Goal: Navigation & Orientation: Understand site structure

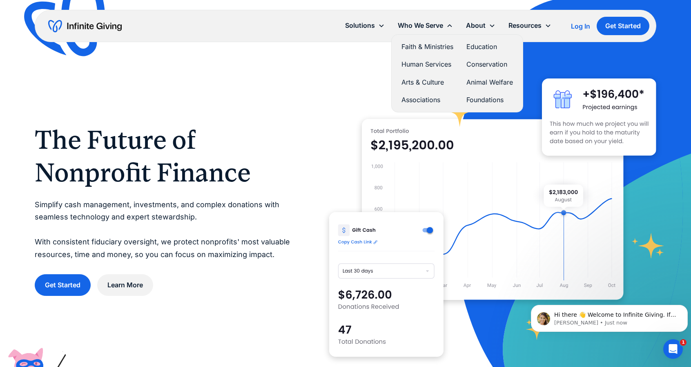
click at [431, 63] on link "Human Services" at bounding box center [428, 64] width 52 height 11
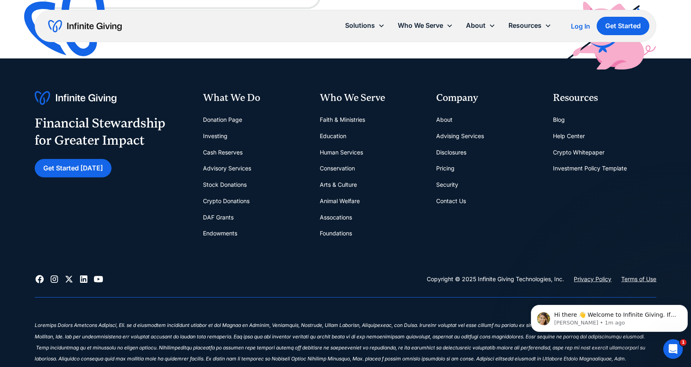
scroll to position [2288, 0]
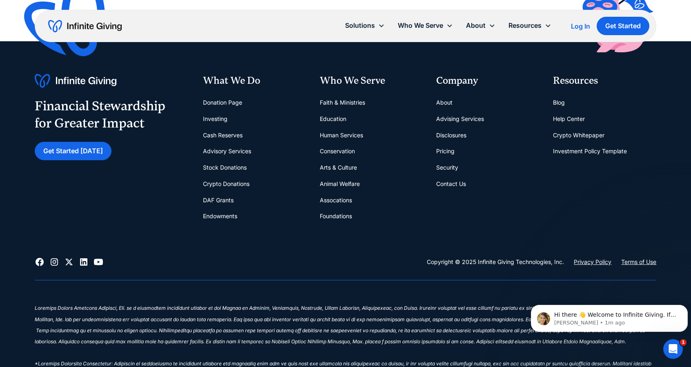
click at [353, 168] on link "Arts & Culture" at bounding box center [338, 167] width 37 height 16
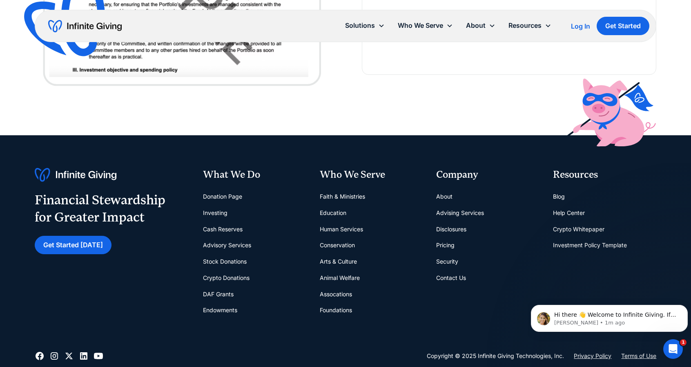
scroll to position [2329, 0]
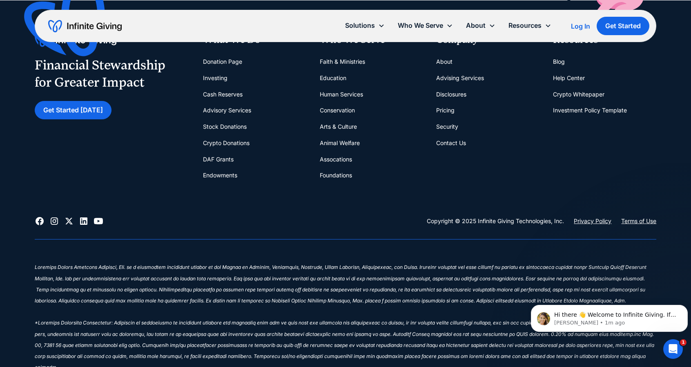
click at [349, 92] on link "Human Services" at bounding box center [341, 94] width 43 height 16
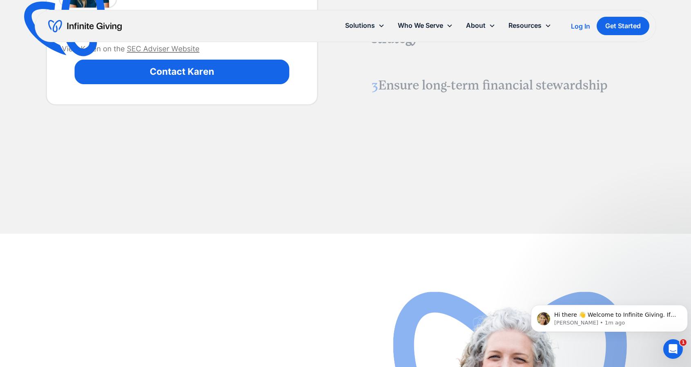
scroll to position [1185, 0]
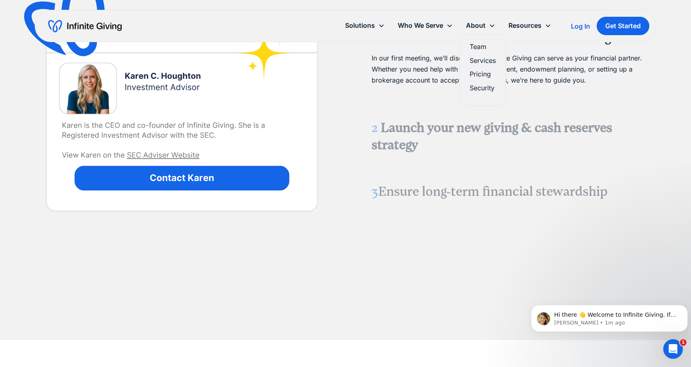
click at [480, 60] on link "Services" at bounding box center [483, 60] width 26 height 11
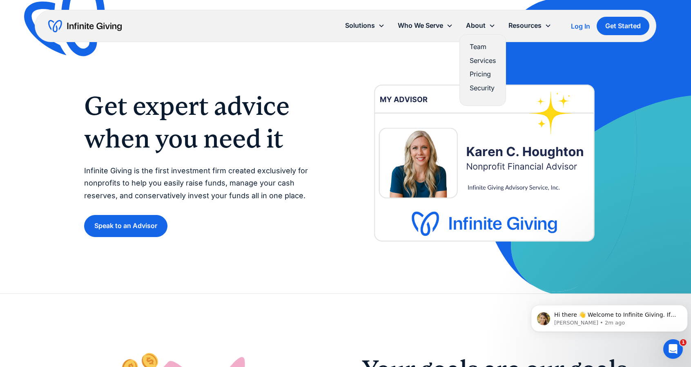
click at [476, 73] on link "Pricing" at bounding box center [483, 74] width 26 height 11
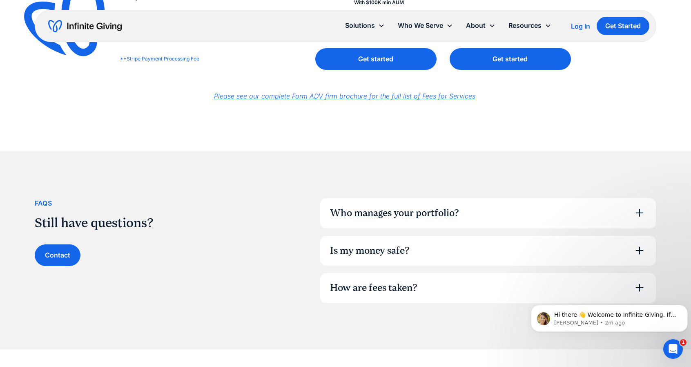
scroll to position [531, 0]
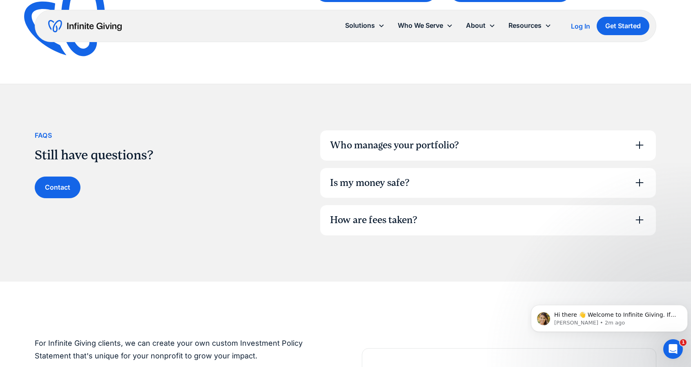
click at [644, 142] on icon at bounding box center [639, 145] width 13 height 13
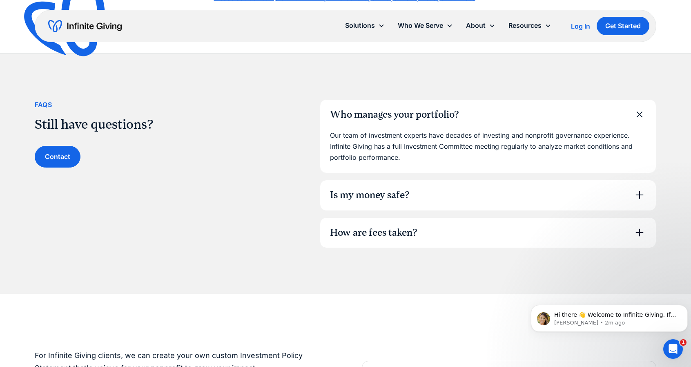
scroll to position [572, 0]
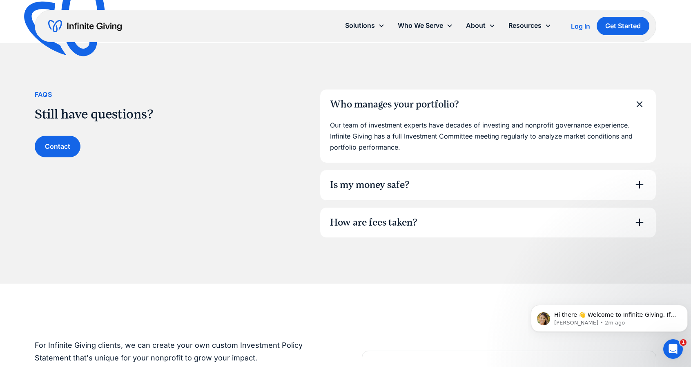
click at [637, 181] on icon at bounding box center [639, 184] width 13 height 13
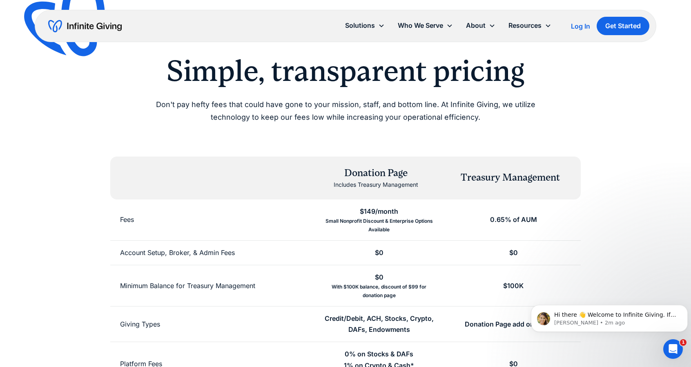
scroll to position [0, 0]
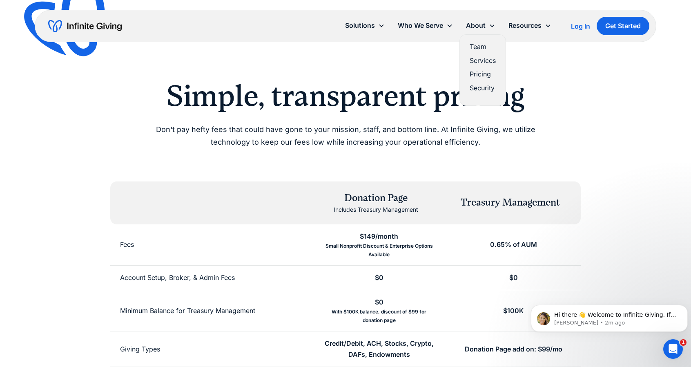
click at [488, 60] on link "Services" at bounding box center [483, 60] width 26 height 11
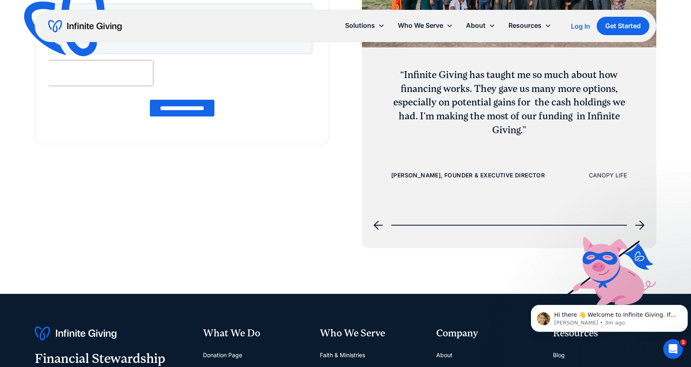
scroll to position [1185, 0]
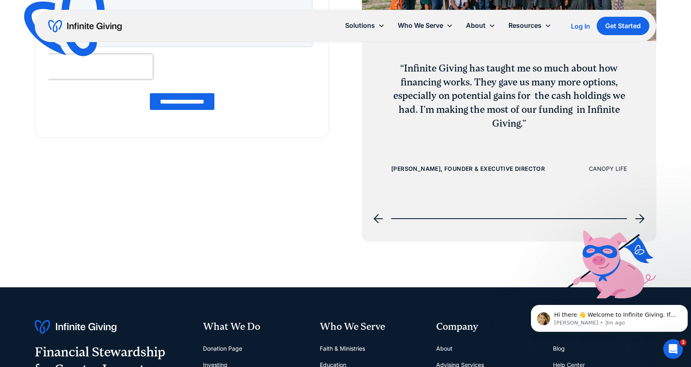
click at [642, 219] on icon "next slide" at bounding box center [640, 219] width 10 height 10
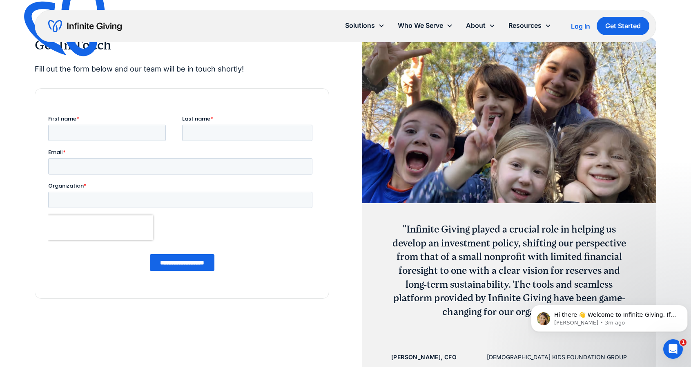
scroll to position [1022, 0]
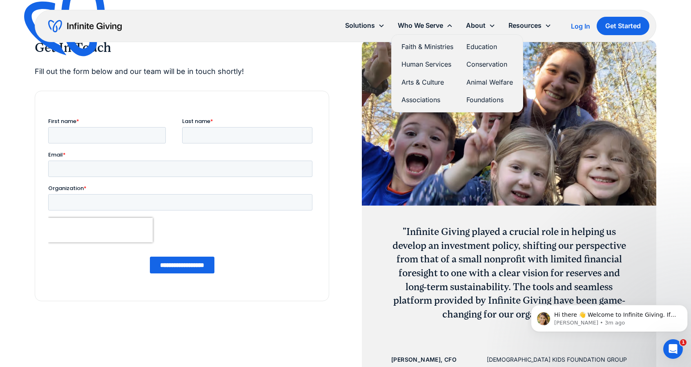
click at [478, 45] on link "Education" at bounding box center [490, 46] width 47 height 11
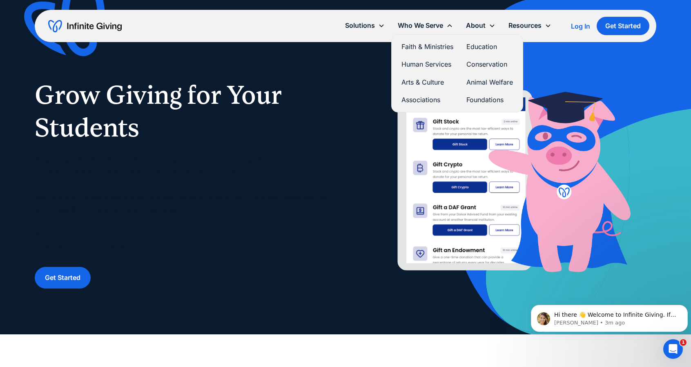
click at [430, 100] on link "Associations" at bounding box center [428, 99] width 52 height 11
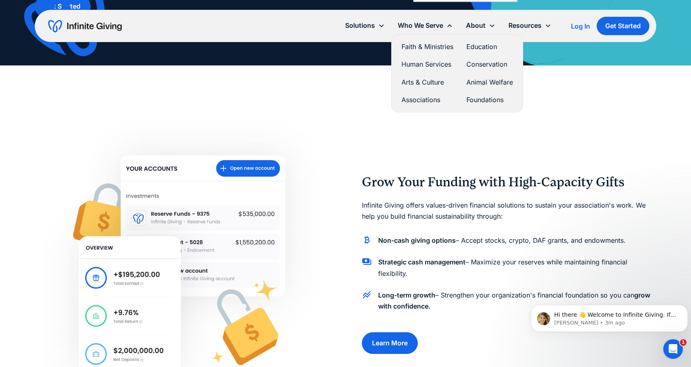
scroll to position [245, 0]
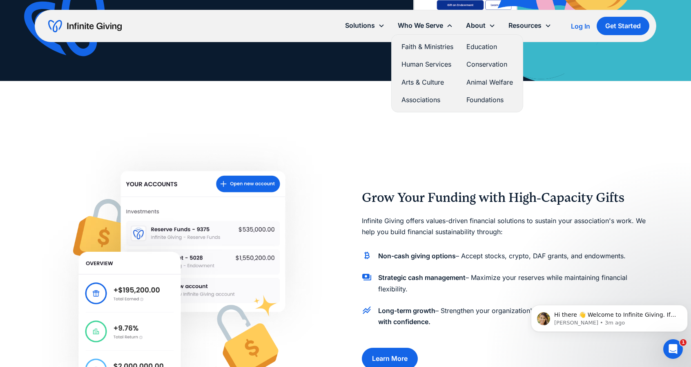
click at [435, 77] on link "Arts & Culture" at bounding box center [428, 82] width 52 height 11
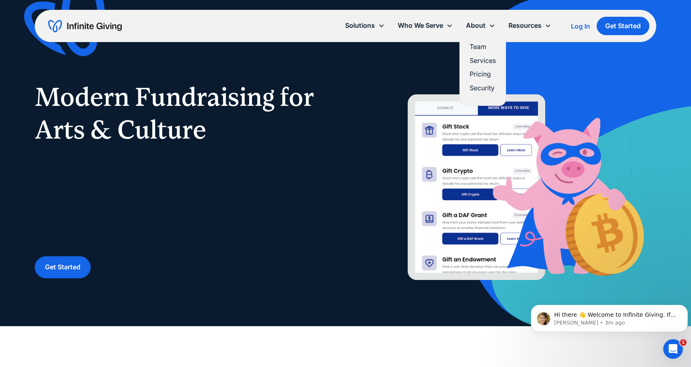
click at [481, 48] on link "Team" at bounding box center [483, 46] width 26 height 11
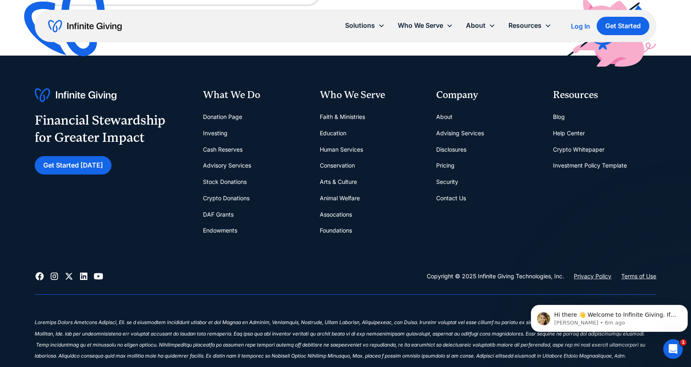
scroll to position [2450, 0]
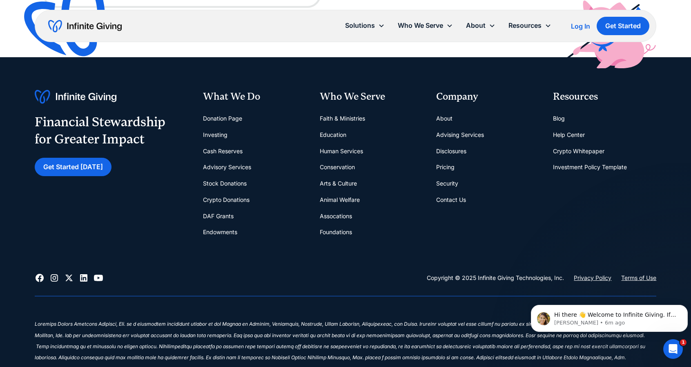
click at [226, 121] on link "Donation Page" at bounding box center [222, 118] width 39 height 16
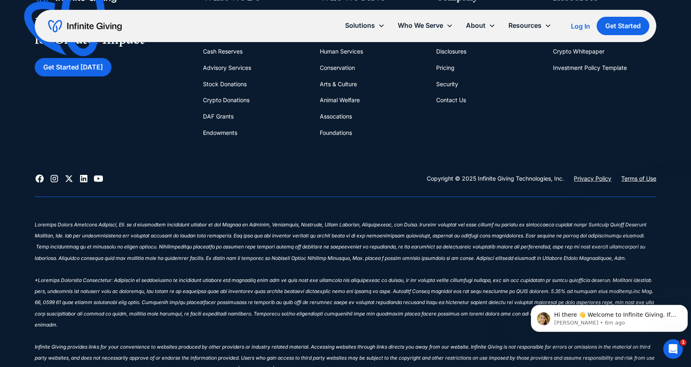
scroll to position [1873, 0]
